Goal: Check status: Check status

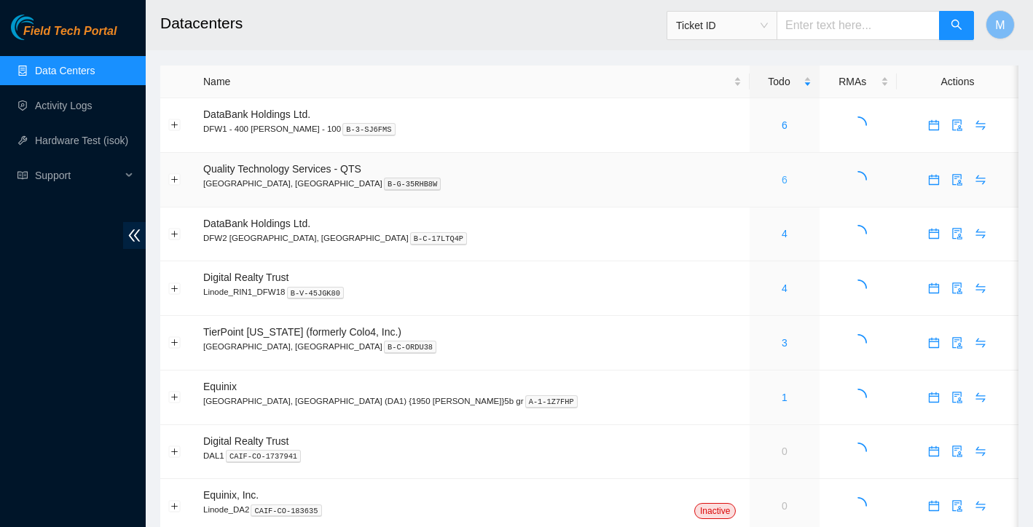
click at [782, 181] on link "6" at bounding box center [785, 180] width 6 height 12
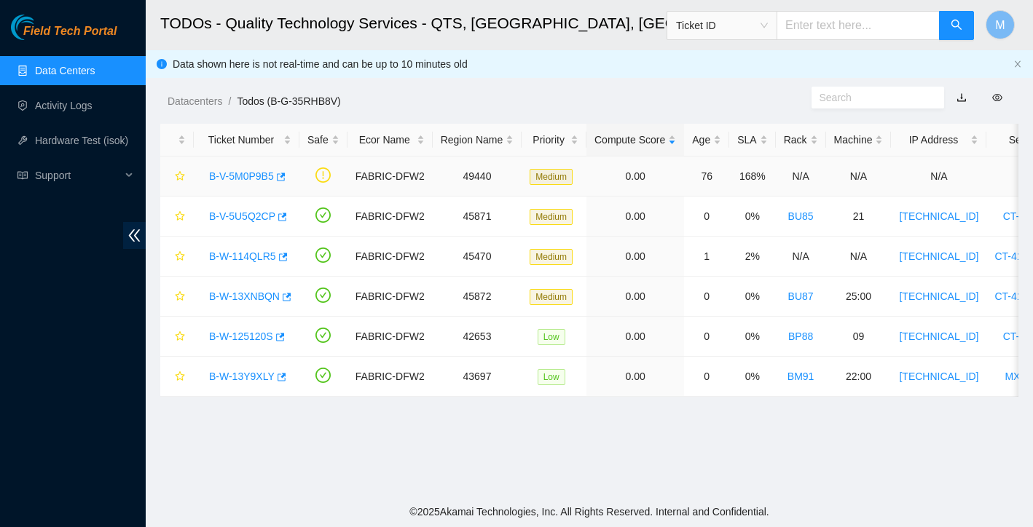
click at [244, 181] on link "B-V-5M0P9B5" at bounding box center [241, 176] width 65 height 12
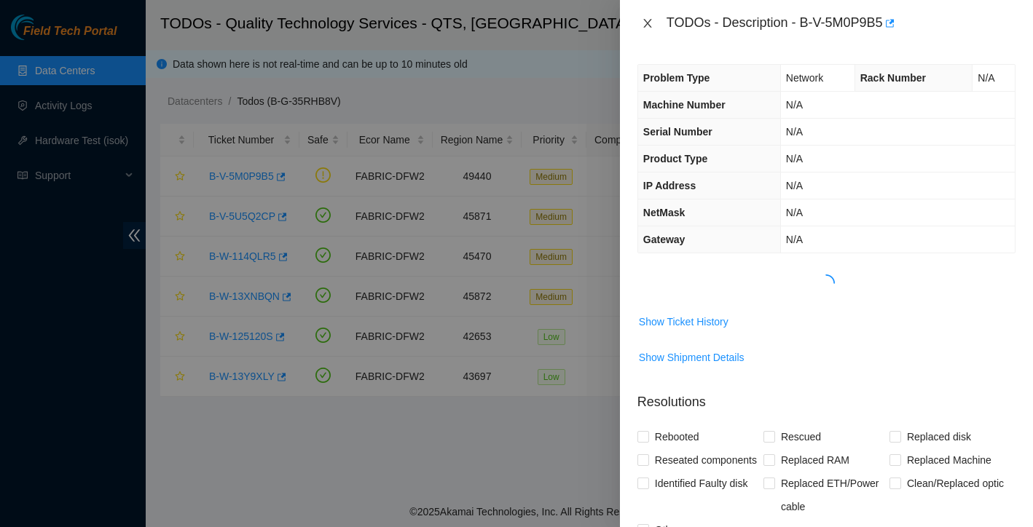
click at [648, 20] on icon "close" at bounding box center [648, 23] width 12 height 12
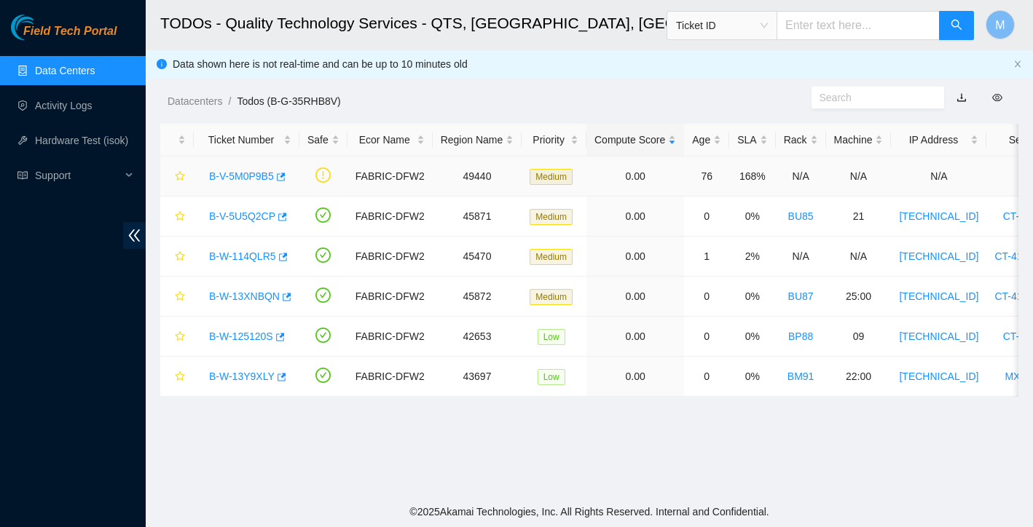
click at [237, 173] on link "B-V-5M0P9B5" at bounding box center [241, 176] width 65 height 12
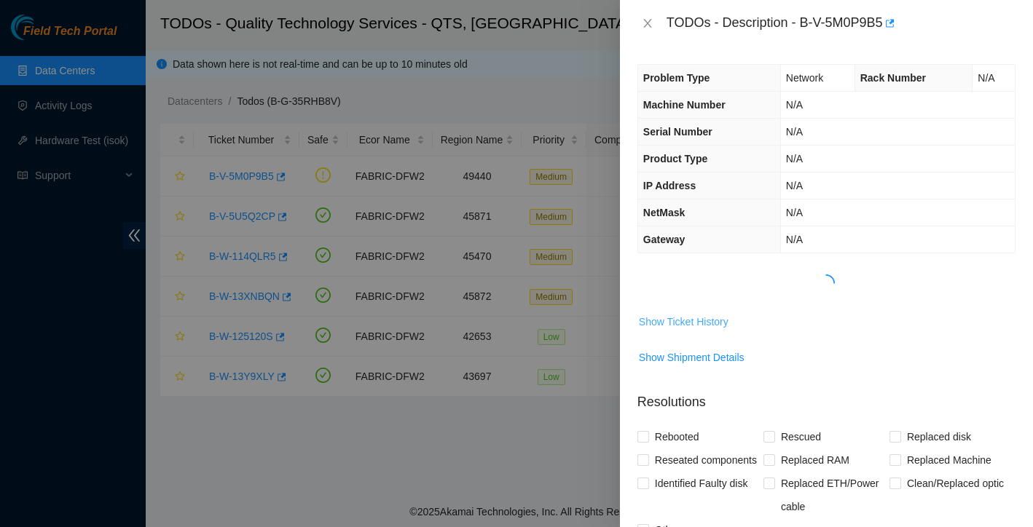
click at [717, 317] on span "Show Ticket History" at bounding box center [684, 322] width 90 height 16
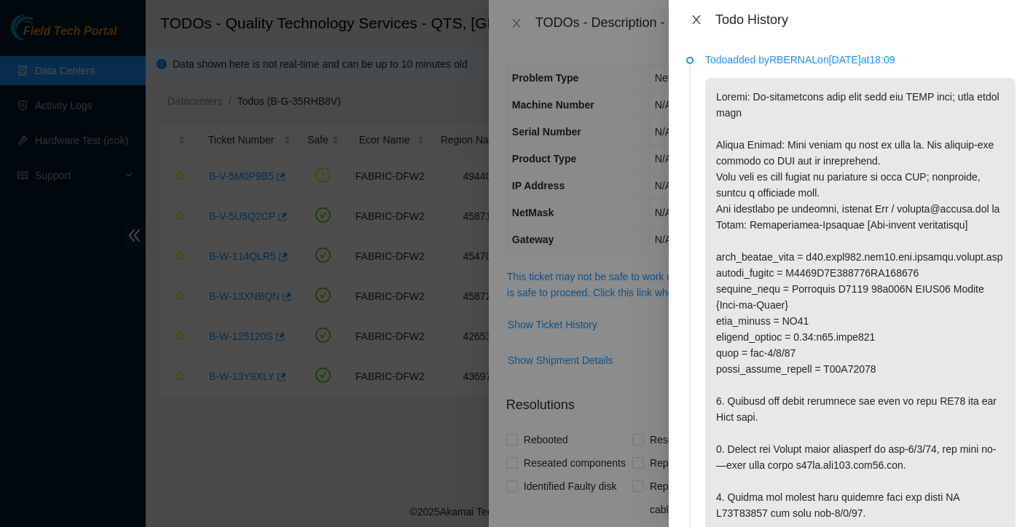
click at [696, 21] on icon "close" at bounding box center [697, 20] width 12 height 12
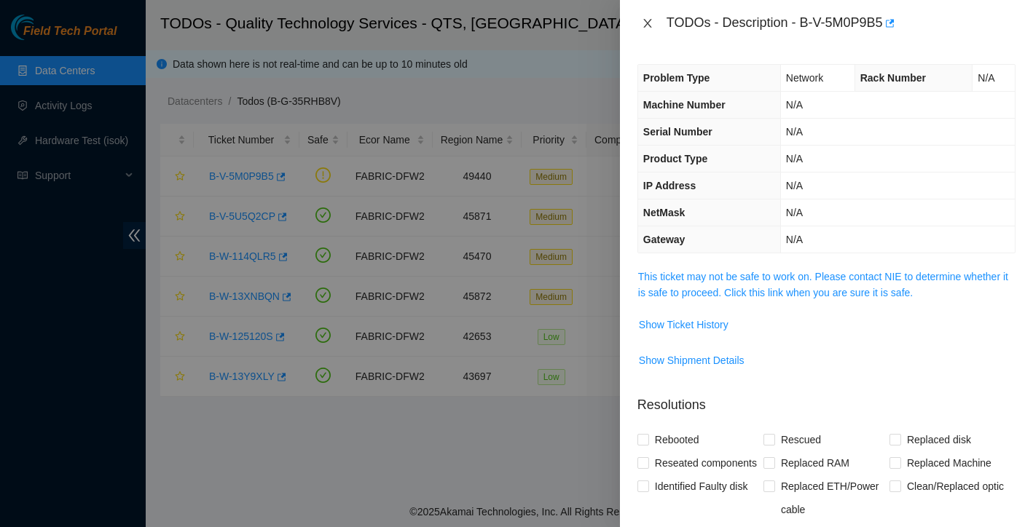
click at [648, 20] on icon "close" at bounding box center [648, 23] width 12 height 12
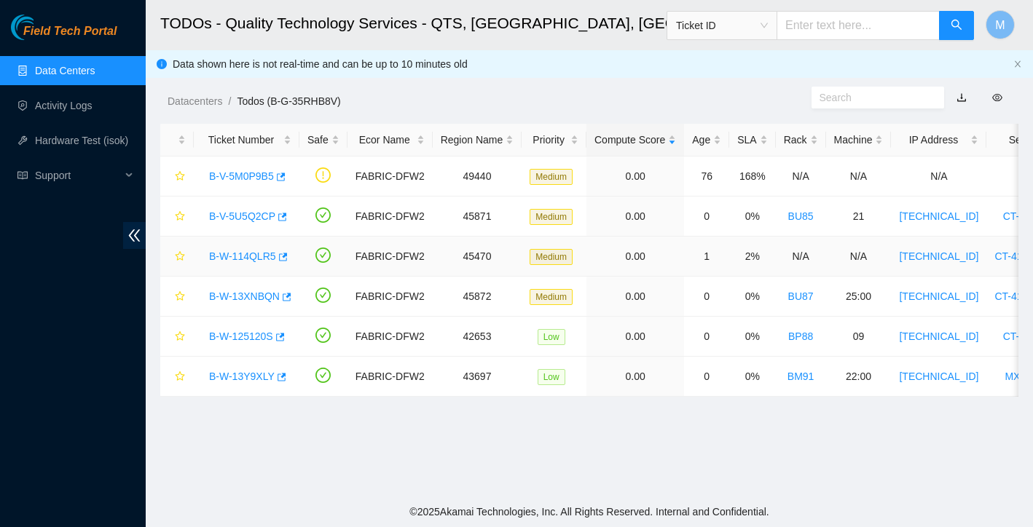
click at [254, 259] on link "B-W-114QLR5" at bounding box center [242, 257] width 67 height 12
click at [1032, 0] on div at bounding box center [1033, 0] width 0 height 0
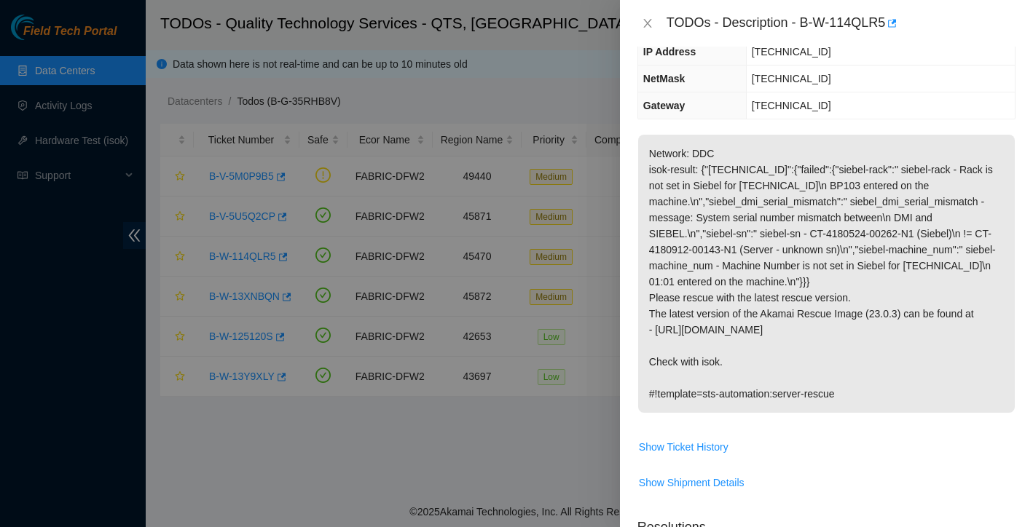
scroll to position [111, 0]
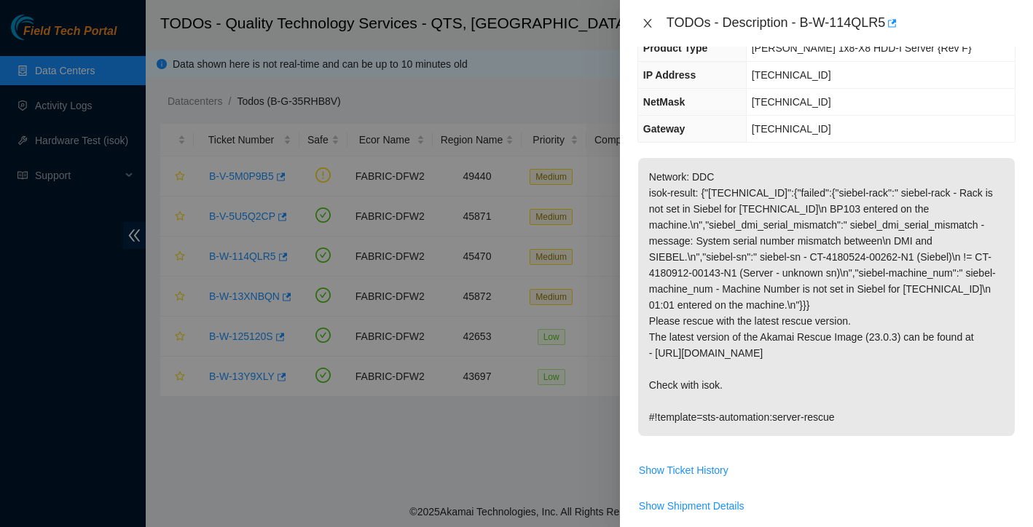
click at [646, 17] on icon "close" at bounding box center [648, 23] width 12 height 12
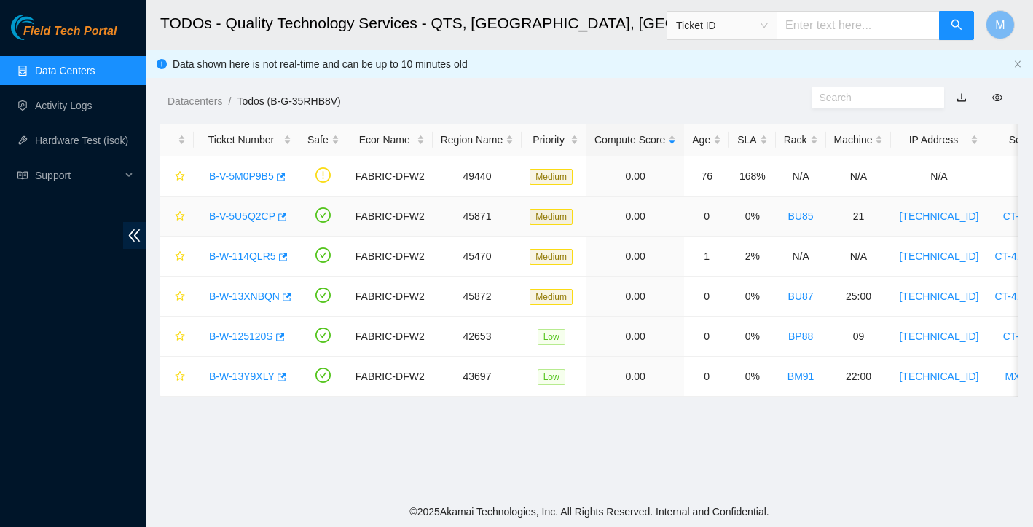
click at [256, 218] on link "B-V-5U5Q2CP" at bounding box center [242, 217] width 66 height 12
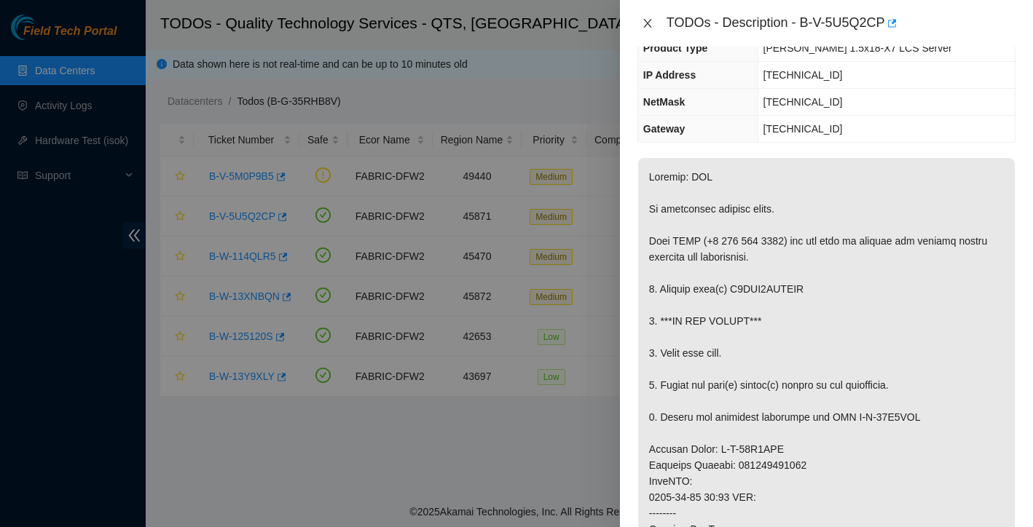
click at [645, 25] on icon "close" at bounding box center [647, 23] width 8 height 9
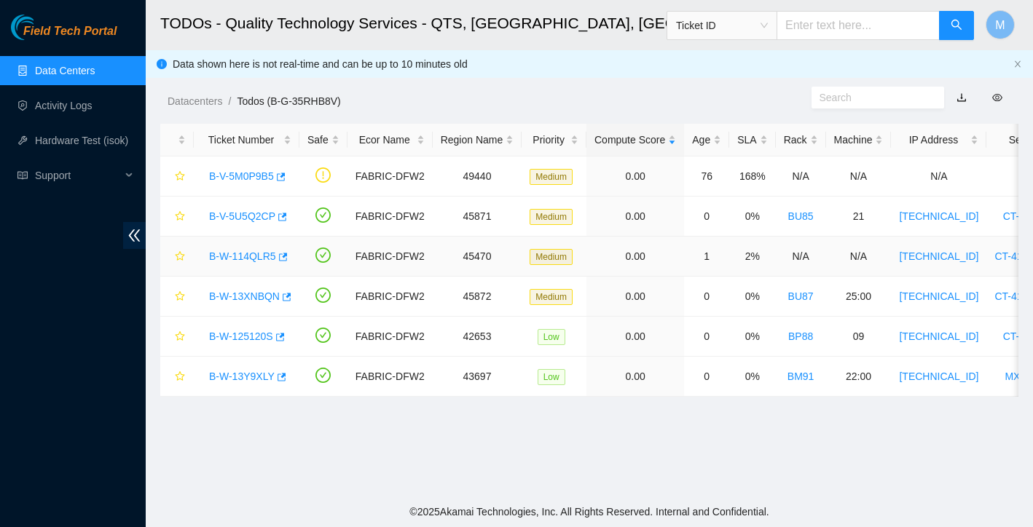
click at [258, 256] on link "B-W-114QLR5" at bounding box center [242, 257] width 67 height 12
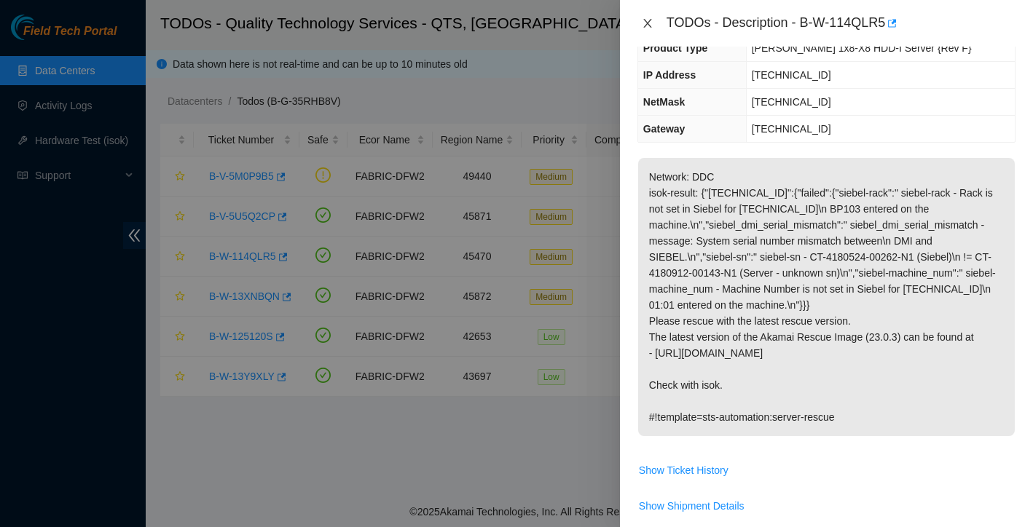
click at [652, 25] on icon "close" at bounding box center [648, 23] width 12 height 12
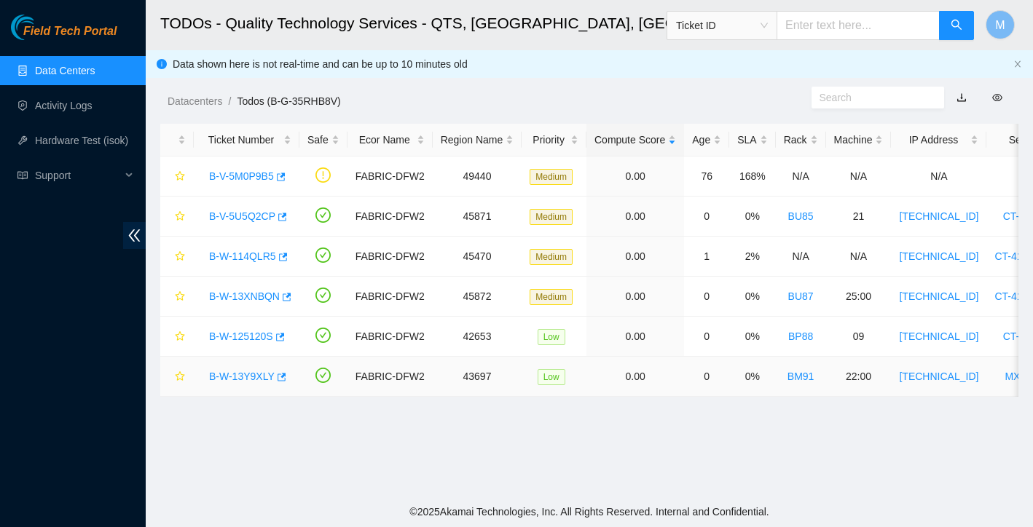
click at [244, 380] on link "B-W-13Y9XLY" at bounding box center [242, 377] width 66 height 12
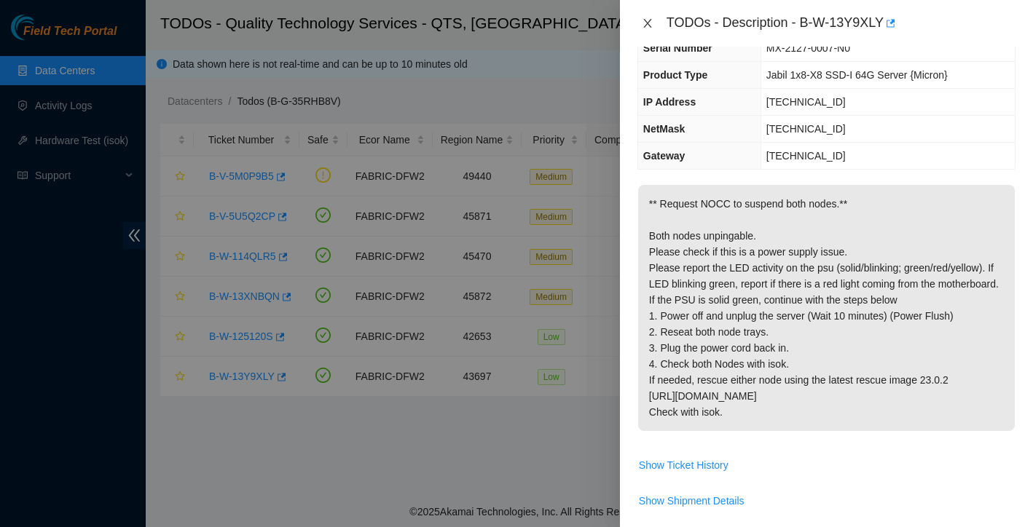
click at [646, 20] on icon "close" at bounding box center [648, 23] width 12 height 12
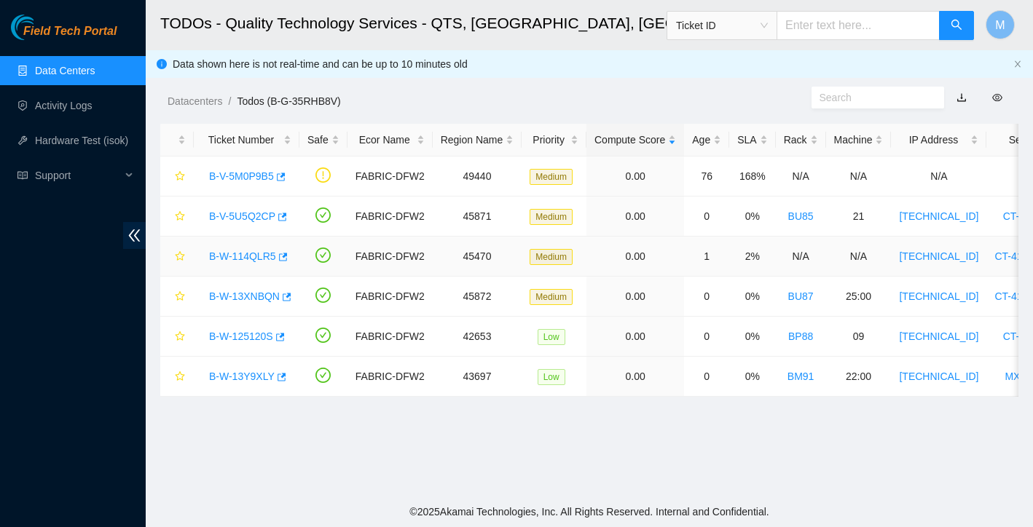
click at [265, 258] on link "B-W-114QLR5" at bounding box center [242, 257] width 67 height 12
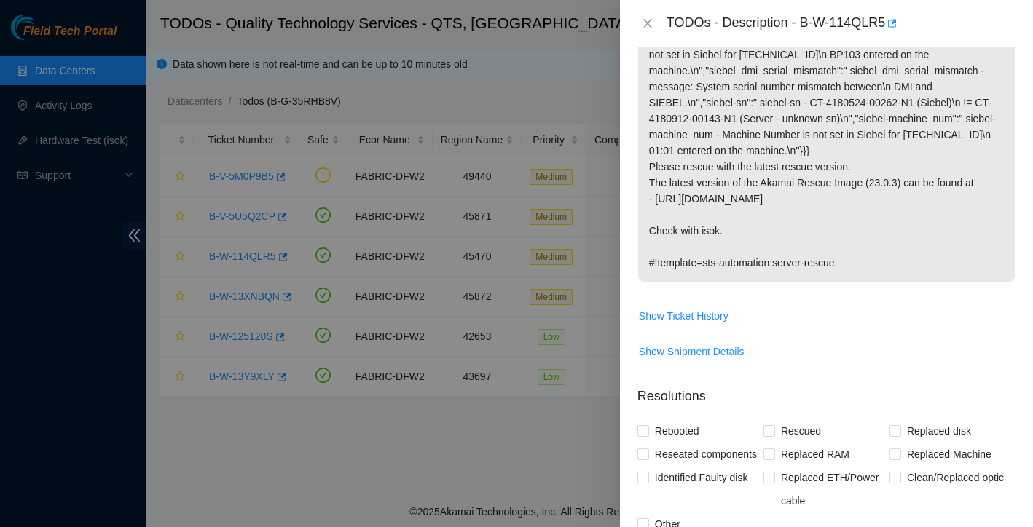
scroll to position [323, 0]
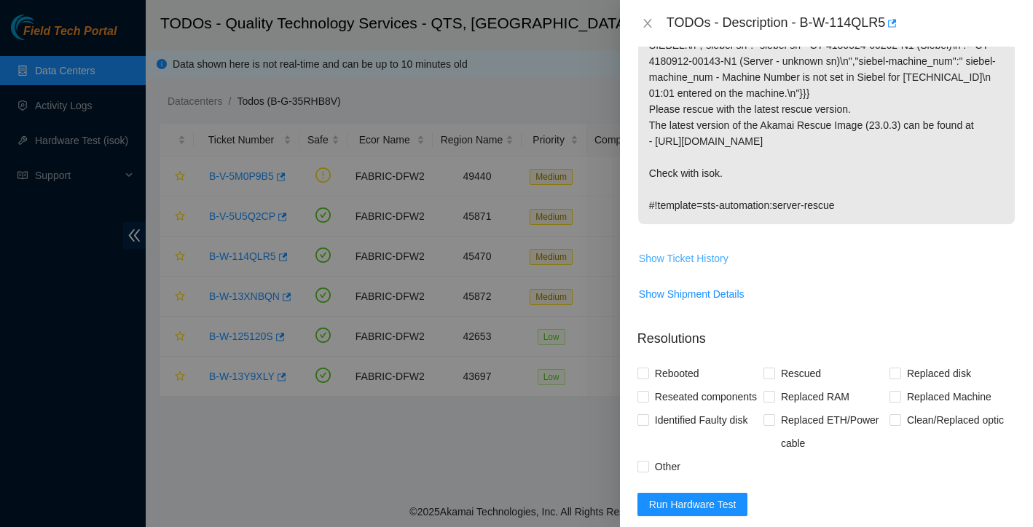
click at [691, 256] on span "Show Ticket History" at bounding box center [684, 259] width 90 height 16
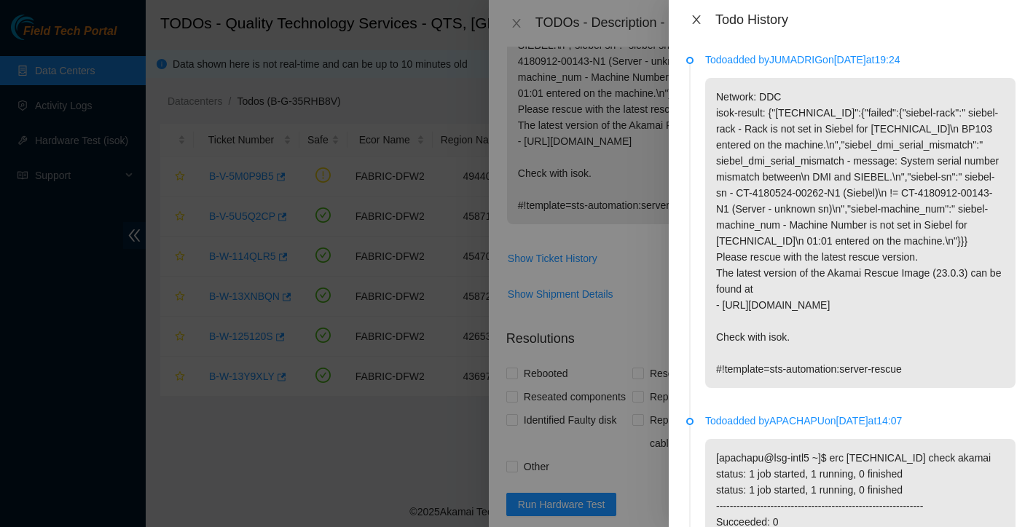
click at [698, 19] on icon "close" at bounding box center [697, 20] width 12 height 12
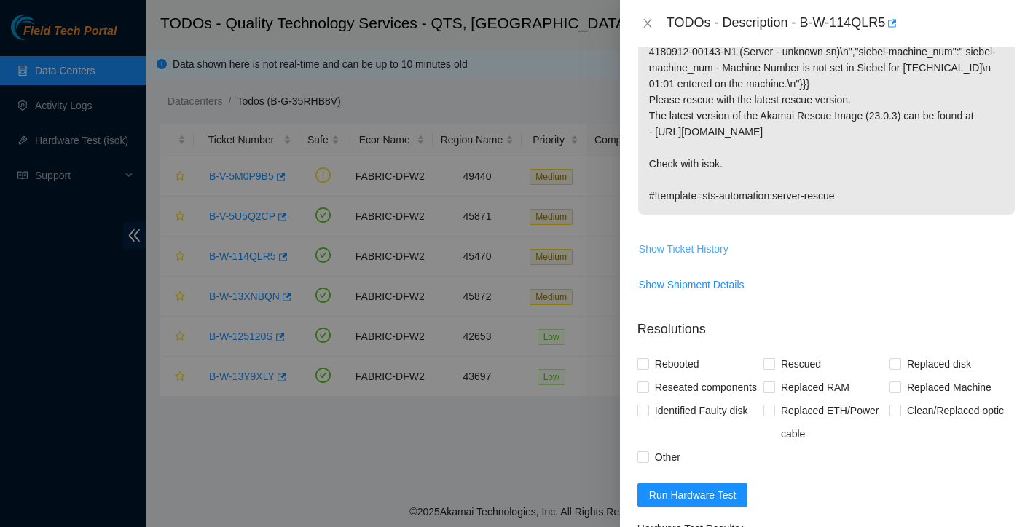
scroll to position [197, 0]
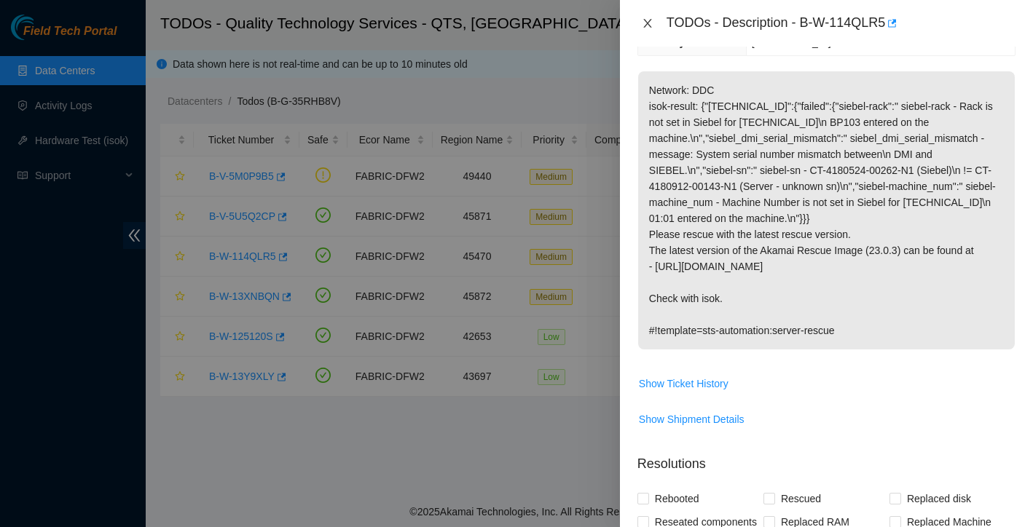
click at [647, 27] on icon "close" at bounding box center [648, 23] width 12 height 12
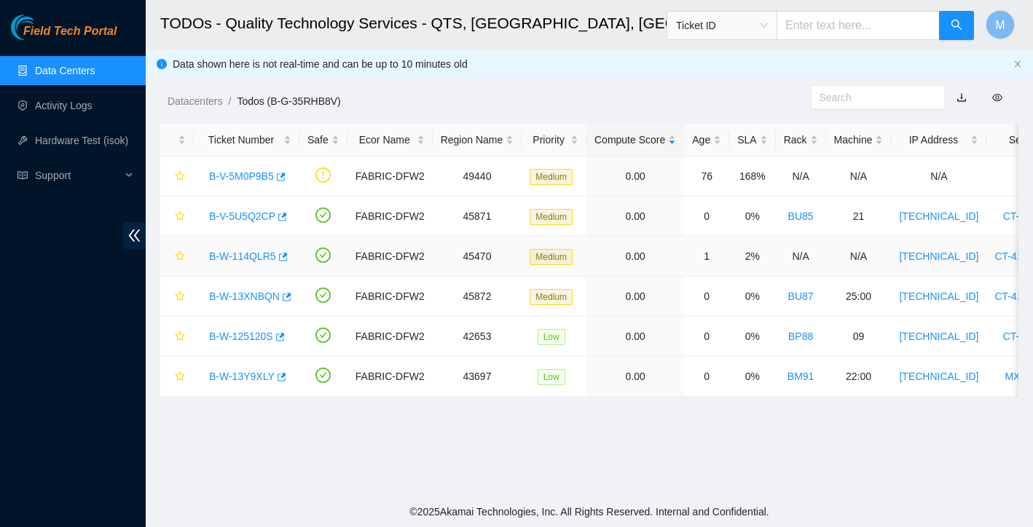
click at [233, 261] on link "B-W-114QLR5" at bounding box center [242, 257] width 67 height 12
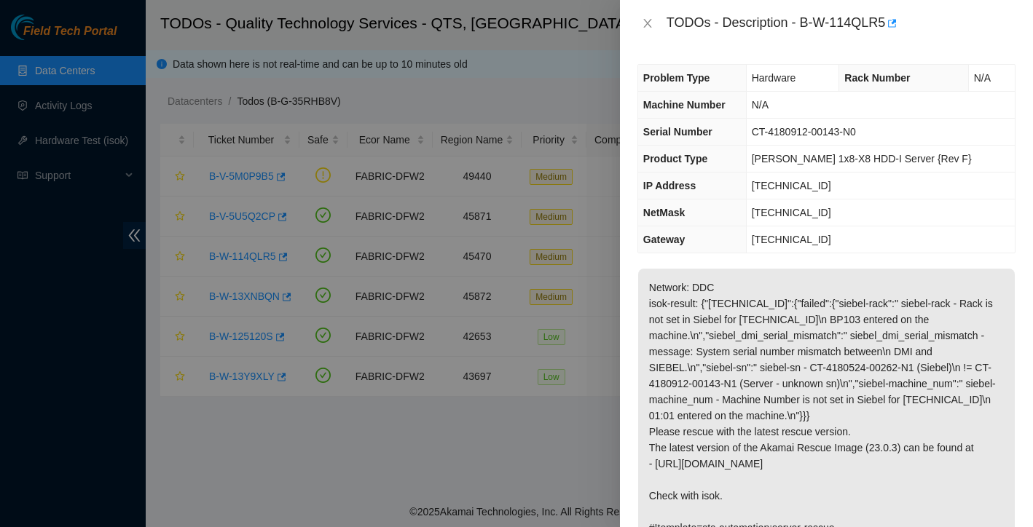
scroll to position [0, 0]
click at [647, 20] on icon "close" at bounding box center [648, 23] width 12 height 12
